Goal: Find specific page/section: Find specific page/section

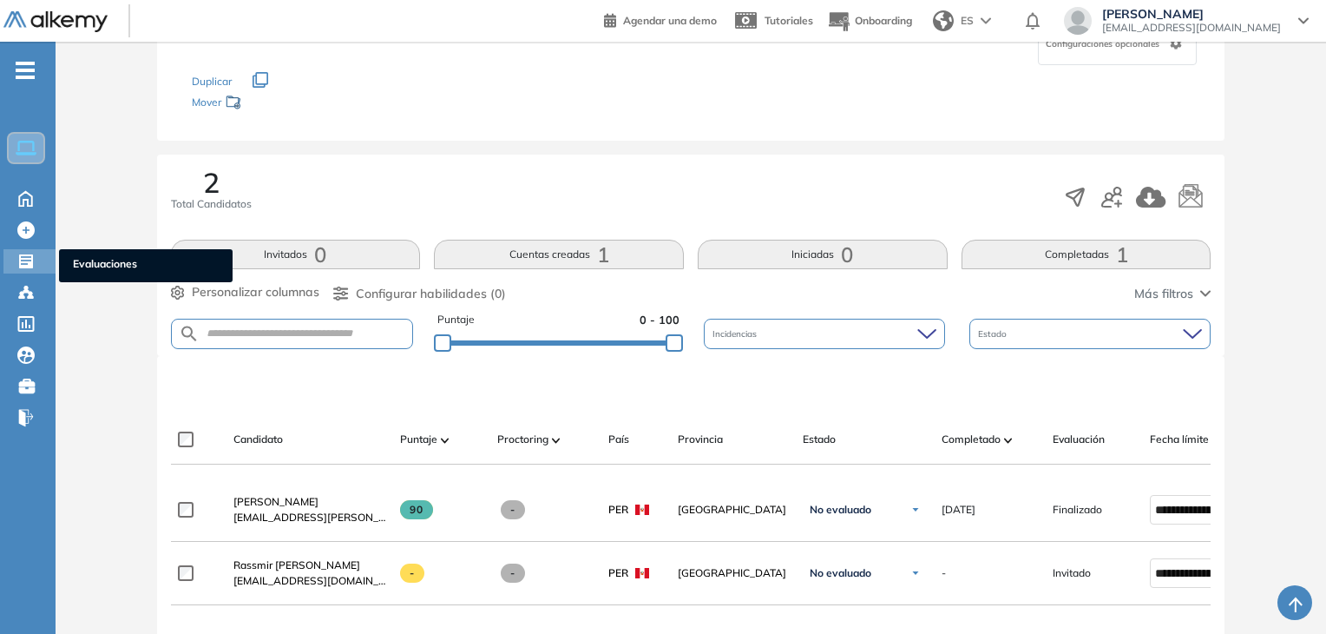
click at [24, 258] on icon at bounding box center [25, 261] width 17 height 17
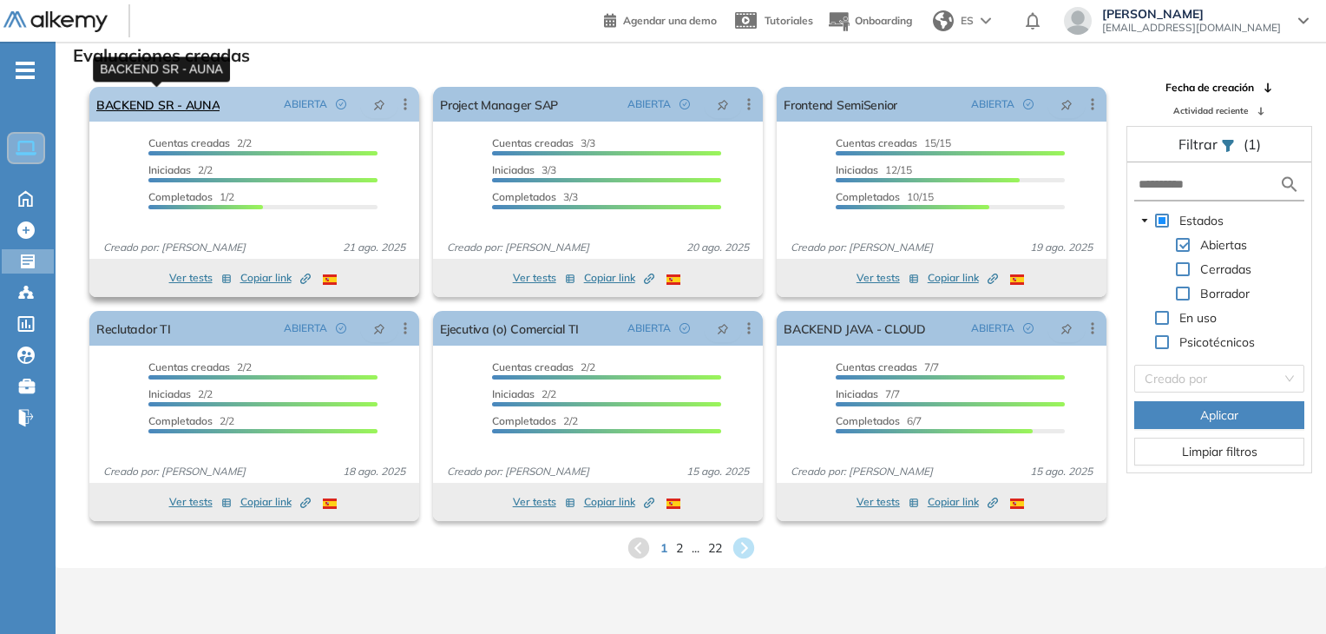
click at [194, 112] on link "BACKEND SR - AUNA" at bounding box center [157, 104] width 123 height 35
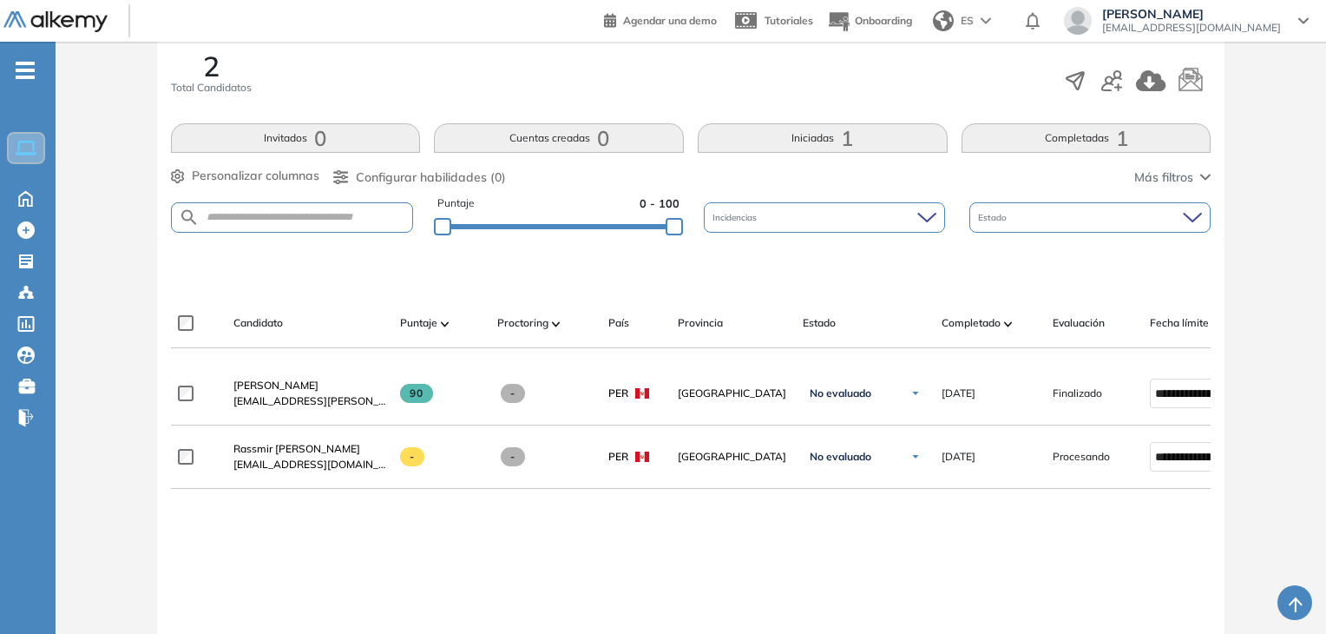
scroll to position [260, 0]
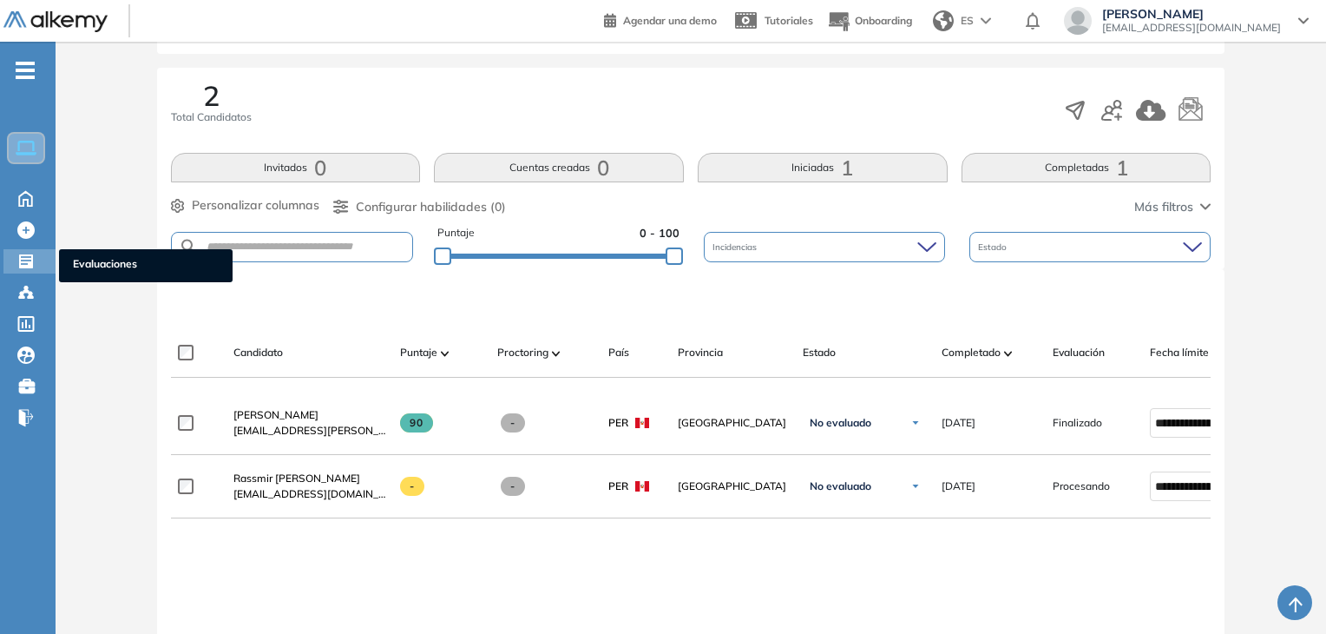
click at [14, 257] on div "Evaluaciones Evaluaciones" at bounding box center [29, 261] width 52 height 24
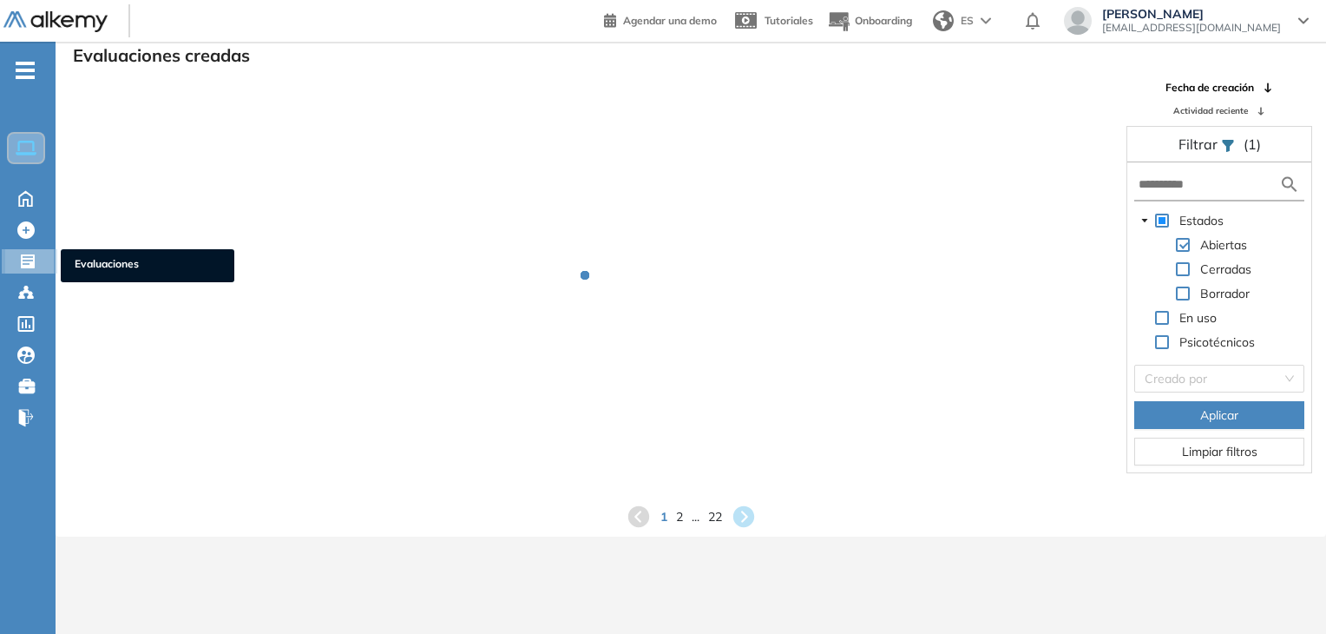
scroll to position [42, 0]
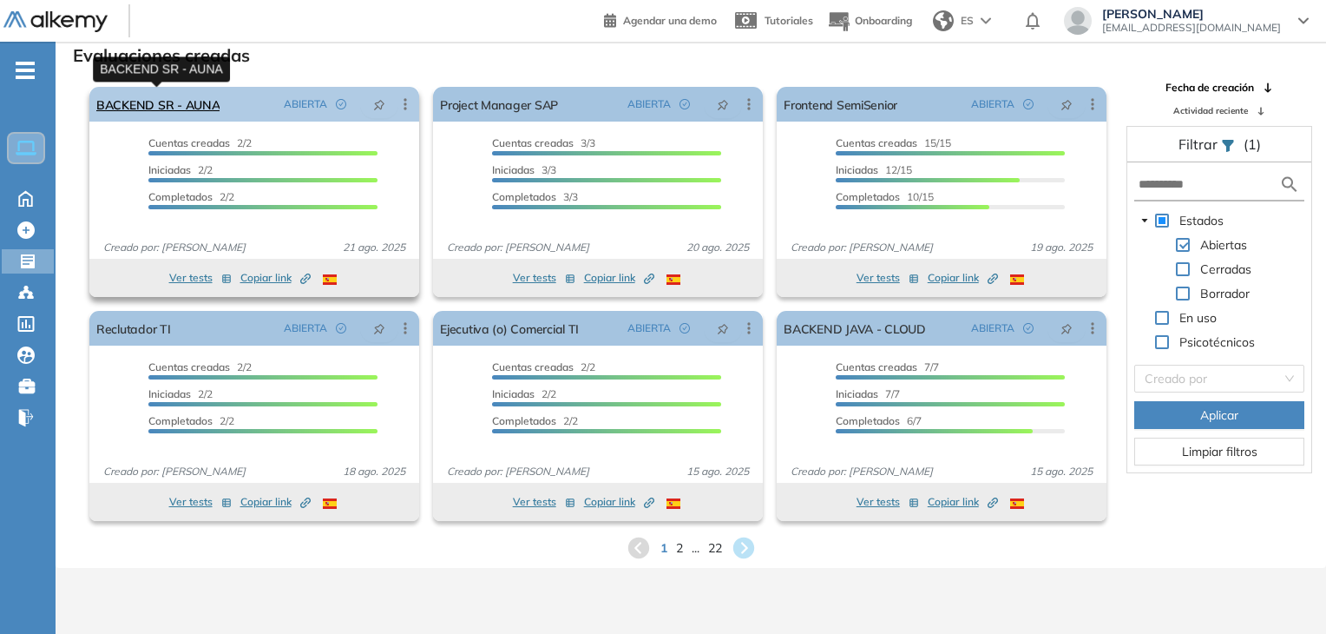
click at [181, 105] on link "BACKEND SR - AUNA" at bounding box center [157, 104] width 123 height 35
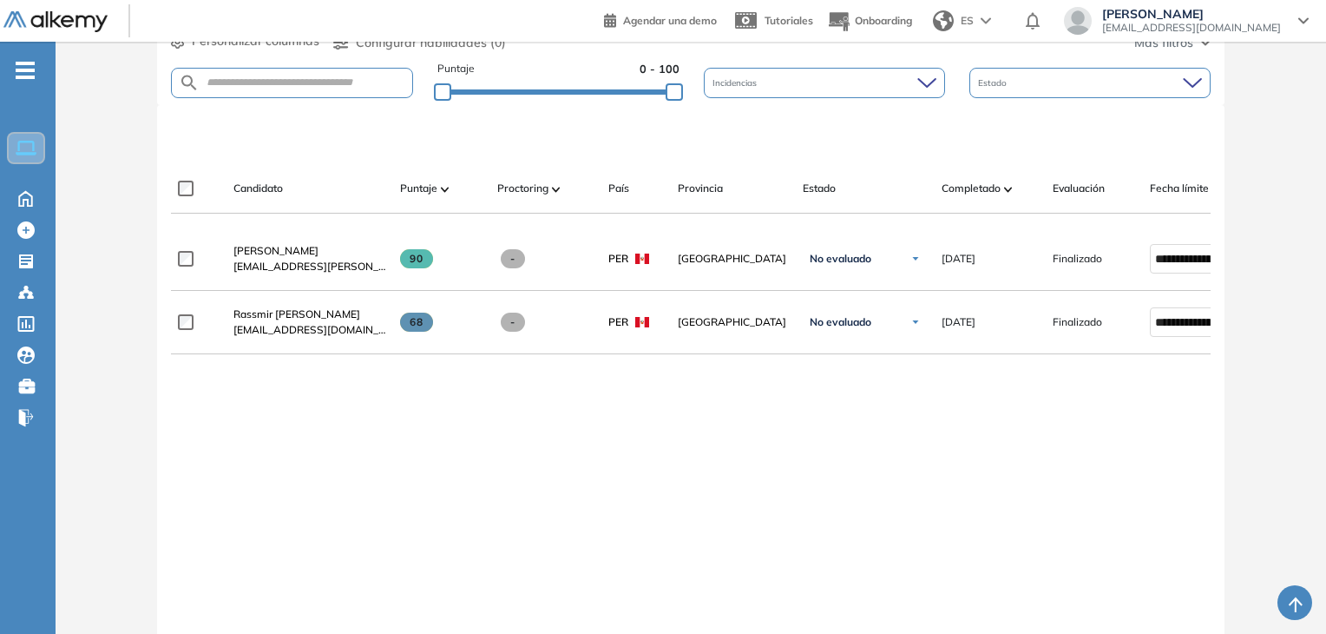
scroll to position [434, 0]
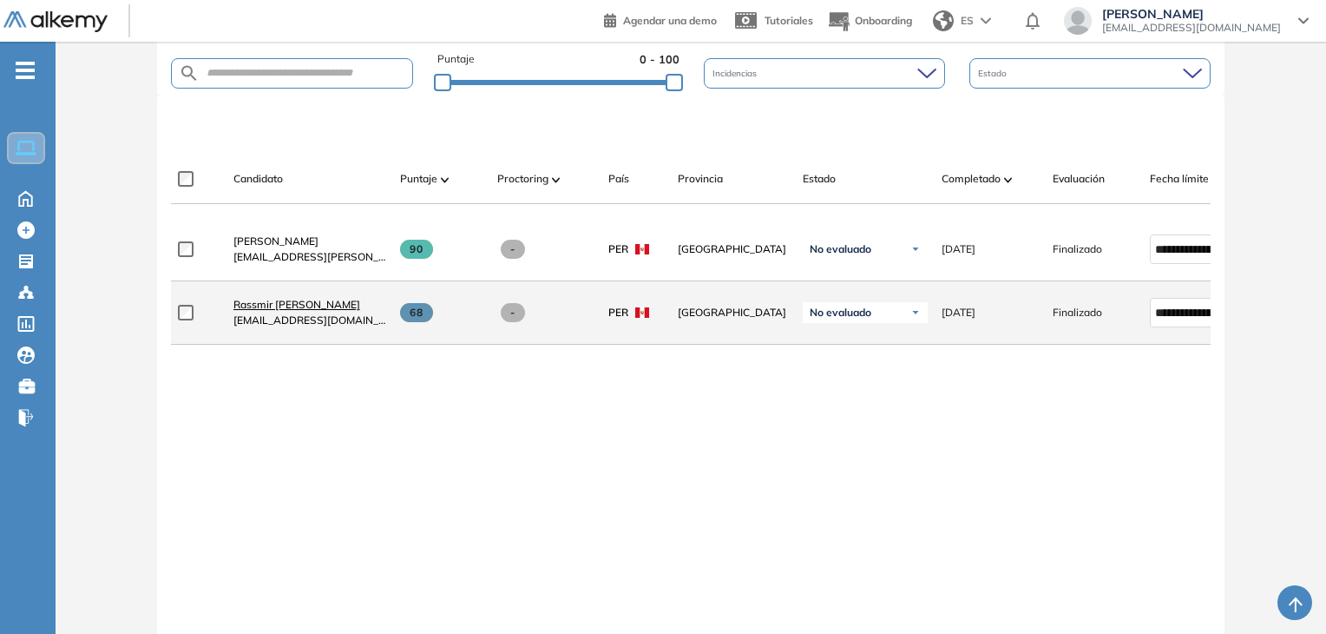
click at [299, 311] on span "Rassmir [PERSON_NAME]" at bounding box center [297, 304] width 127 height 13
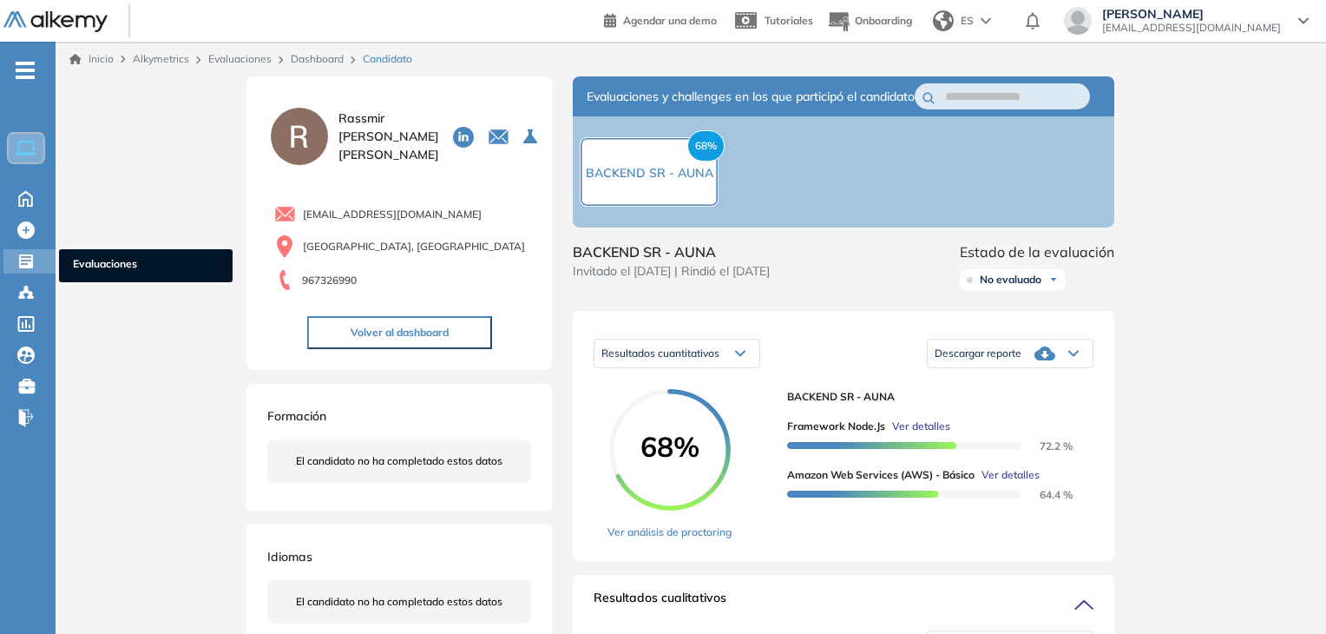
click at [16, 258] on div "Evaluaciones Evaluaciones" at bounding box center [29, 261] width 52 height 24
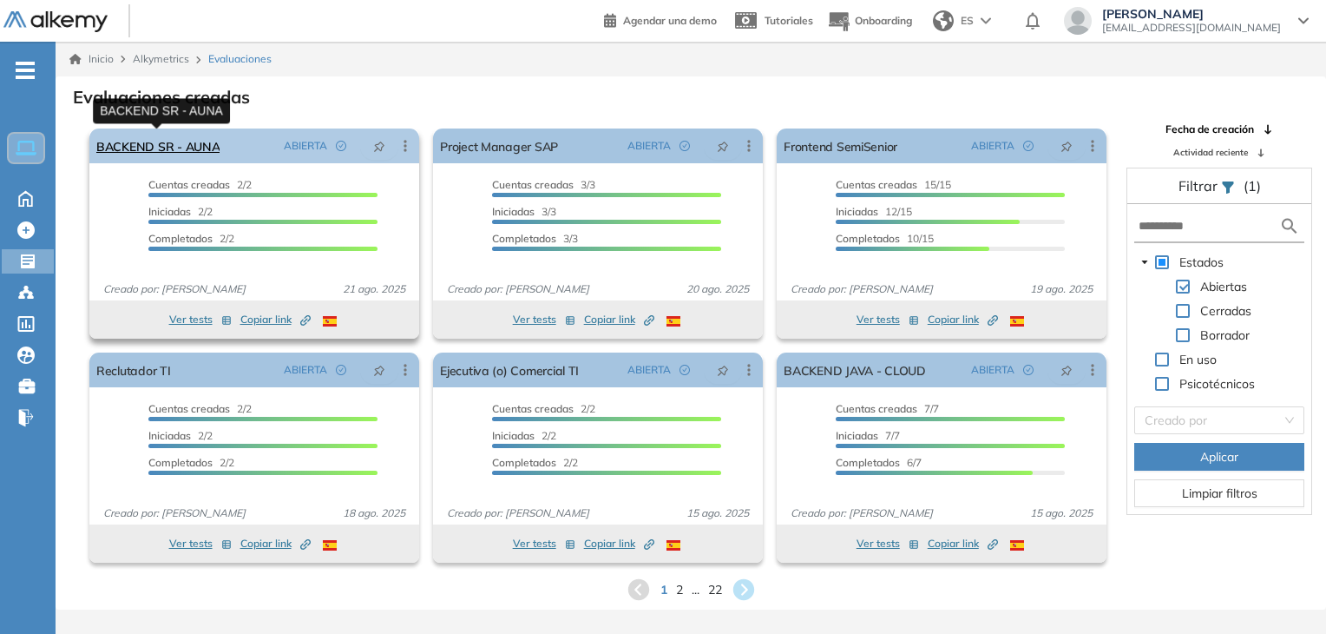
click at [198, 150] on link "BACKEND SR - AUNA" at bounding box center [157, 145] width 123 height 35
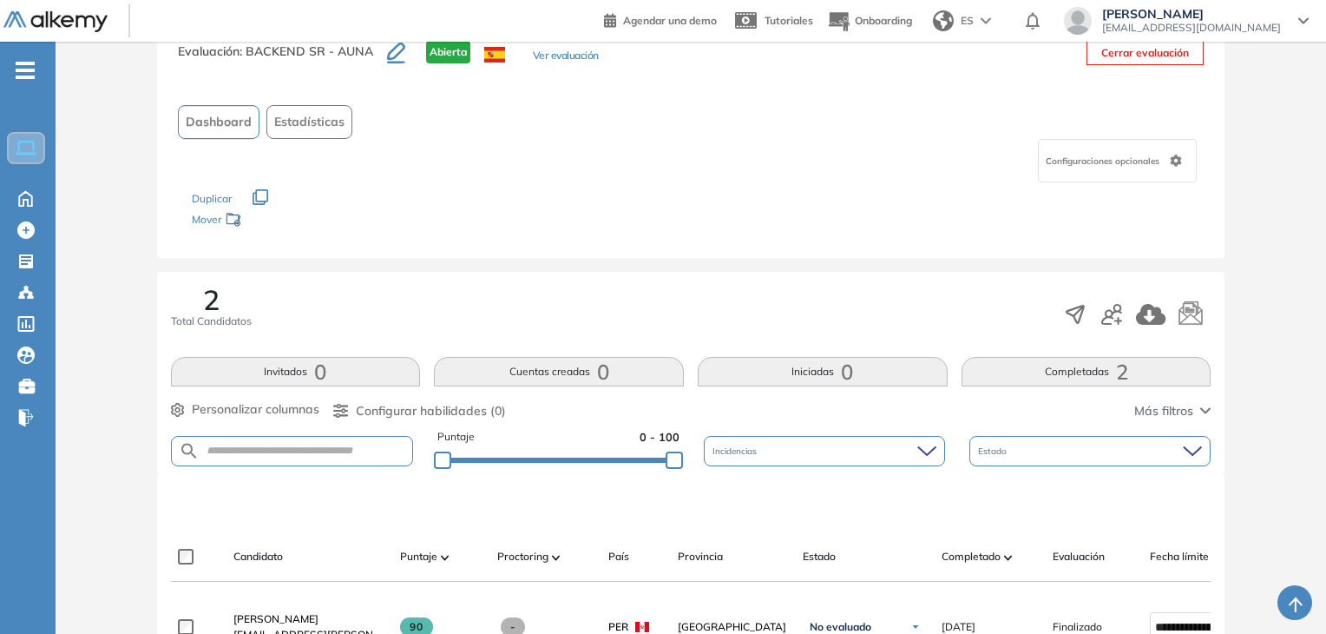
scroll to position [260, 0]
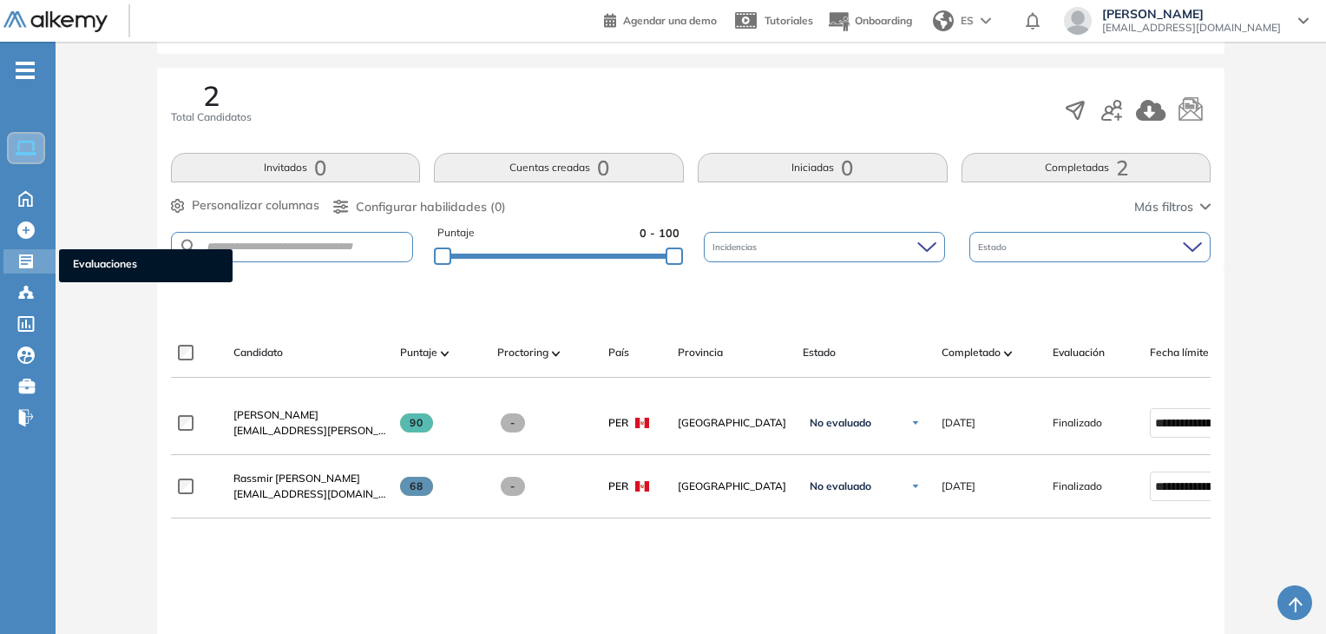
click at [24, 261] on icon at bounding box center [26, 261] width 14 height 14
